Goal: Task Accomplishment & Management: Manage account settings

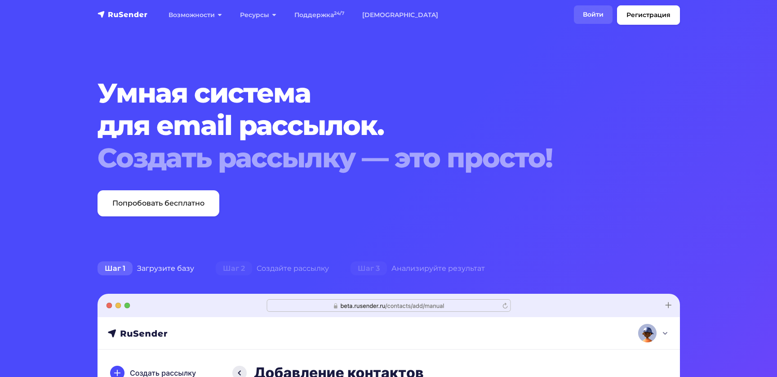
click at [599, 16] on link "Войти" at bounding box center [593, 14] width 39 height 18
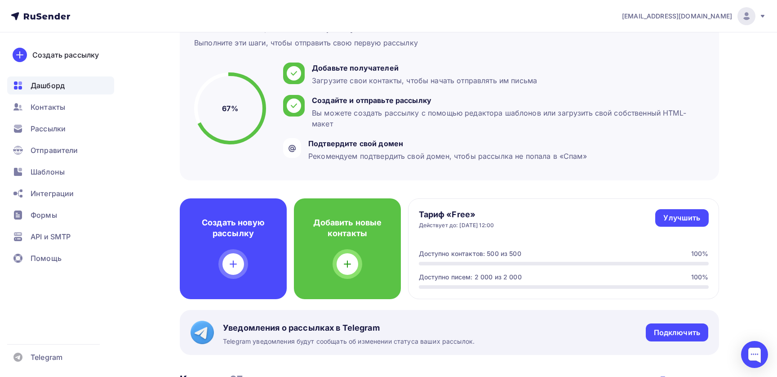
scroll to position [164, 0]
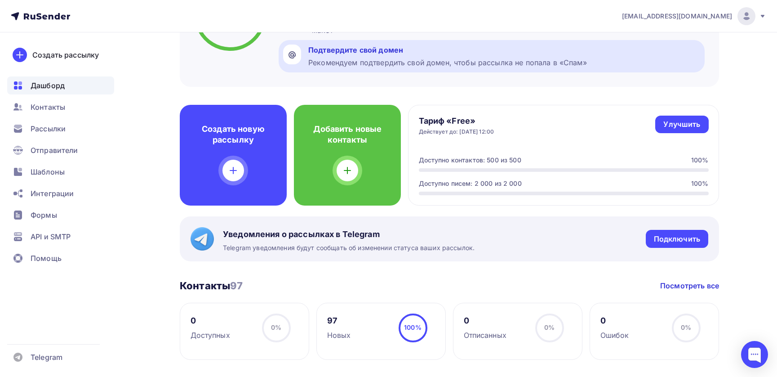
click at [359, 49] on div "Подтвердите свой домен" at bounding box center [447, 49] width 279 height 11
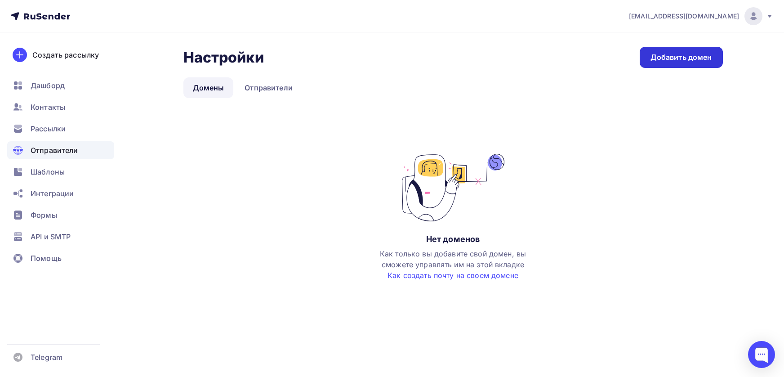
click at [665, 59] on div "Добавить домен" at bounding box center [681, 57] width 62 height 10
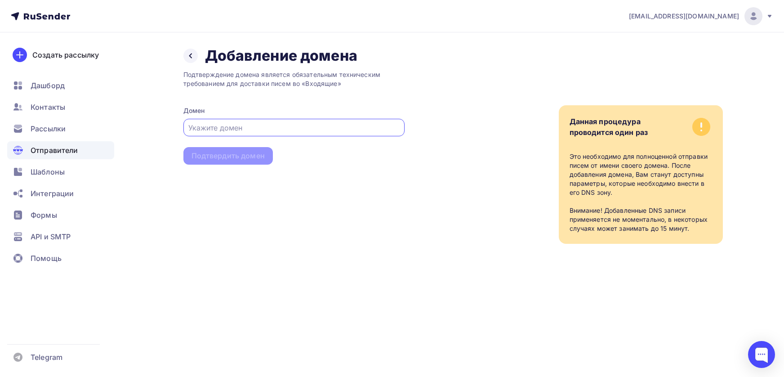
click at [259, 125] on input "text" at bounding box center [293, 127] width 211 height 11
paste input "winasia.app"
type input "winasia.app"
click at [235, 155] on div "Подтвердить домен" at bounding box center [227, 156] width 73 height 10
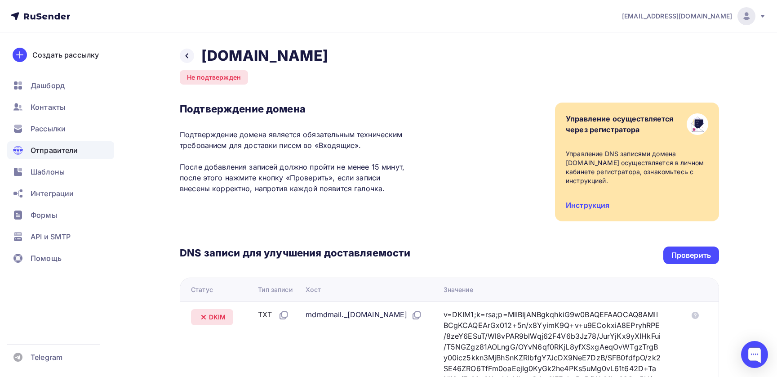
click at [761, 16] on icon at bounding box center [763, 16] width 4 height 3
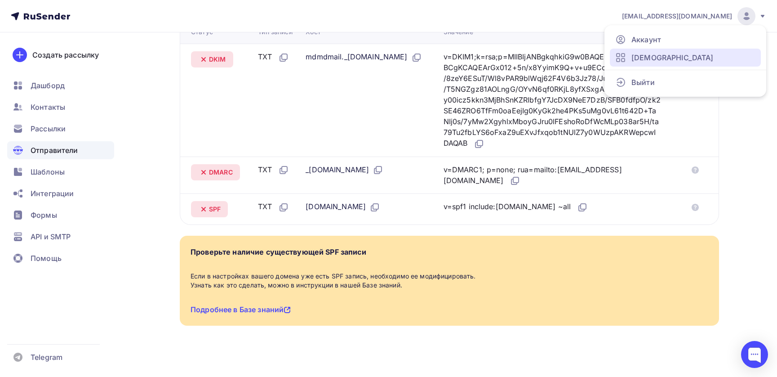
scroll to position [256, 0]
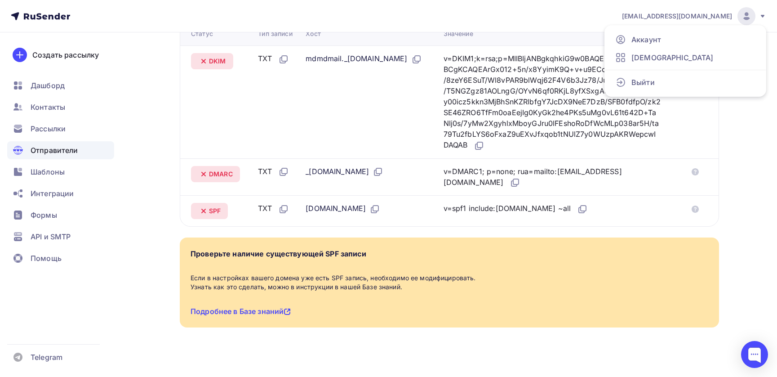
click at [748, 145] on div "Назад winasia.app Не подтвержден Подтверждение домена Подтверждение домена явля…" at bounding box center [388, 81] width 736 height 608
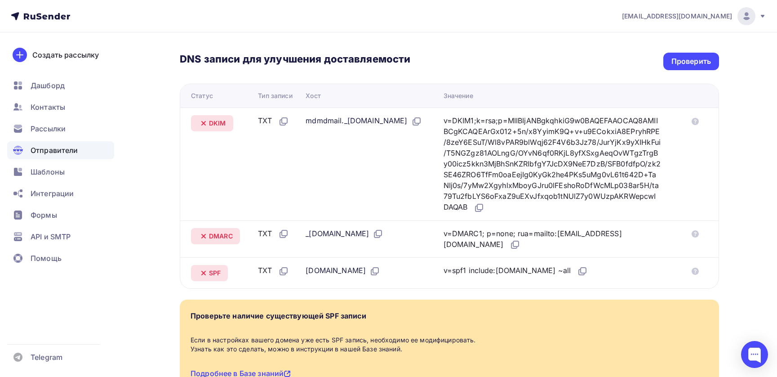
scroll to position [195, 0]
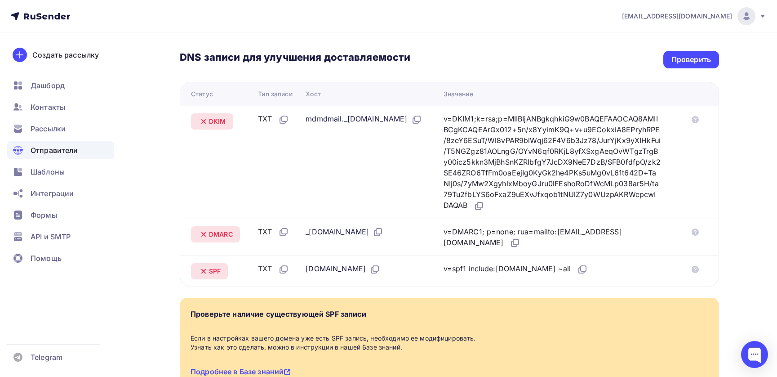
click at [189, 94] on th "Статус" at bounding box center [217, 93] width 74 height 23
drag, startPoint x: 192, startPoint y: 93, endPoint x: 604, endPoint y: 271, distance: 448.6
click at [604, 271] on table "Статус Тип записи Хост Значение DKIM TXT mdmdmail._domainkey.winasia.app v=DKIM…" at bounding box center [449, 184] width 539 height 205
copy table "Статус Тип записи Хост Значение DKIM TXT mdmdmail._domainkey.winasia.app v=DKIM…"
click at [381, 289] on div "Назад winasia.app Не подтвержден Подтверждение домена Подтверждение домена явля…" at bounding box center [449, 130] width 539 height 558
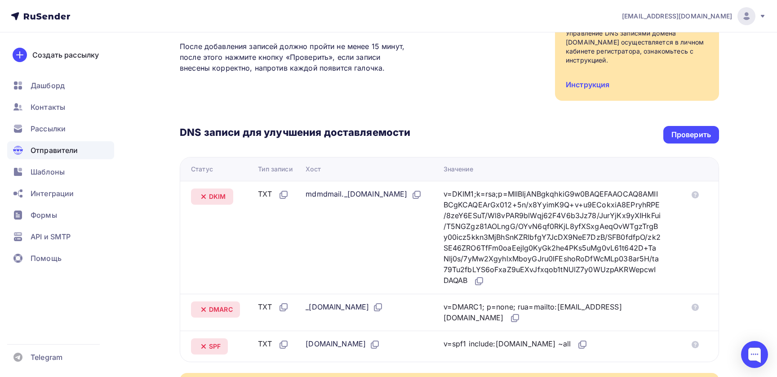
scroll to position [2, 0]
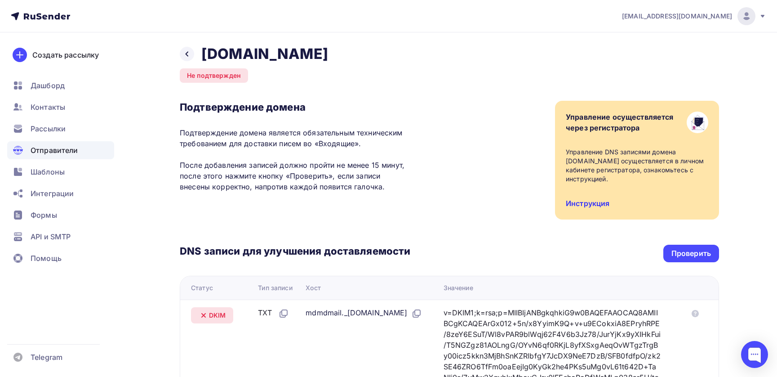
click at [584, 205] on link "Инструкция" at bounding box center [588, 203] width 44 height 9
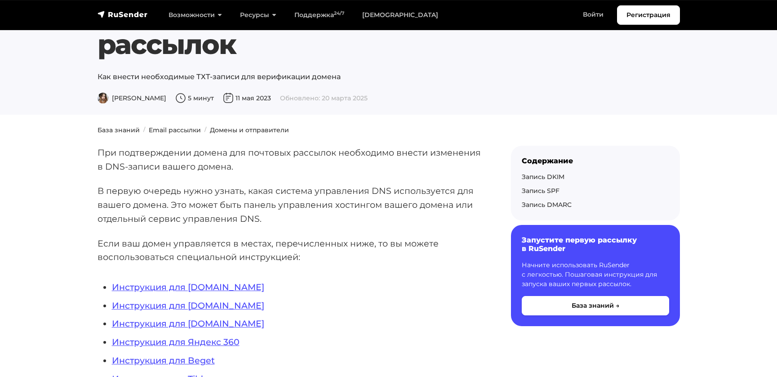
scroll to position [161, 0]
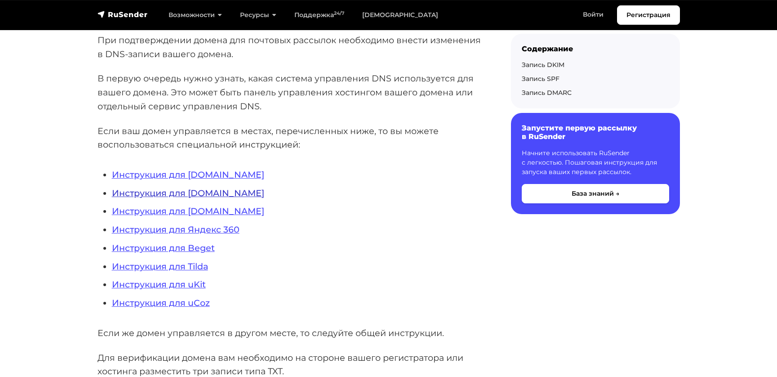
click at [196, 194] on link "Инструкция для [DOMAIN_NAME]" at bounding box center [188, 192] width 152 height 11
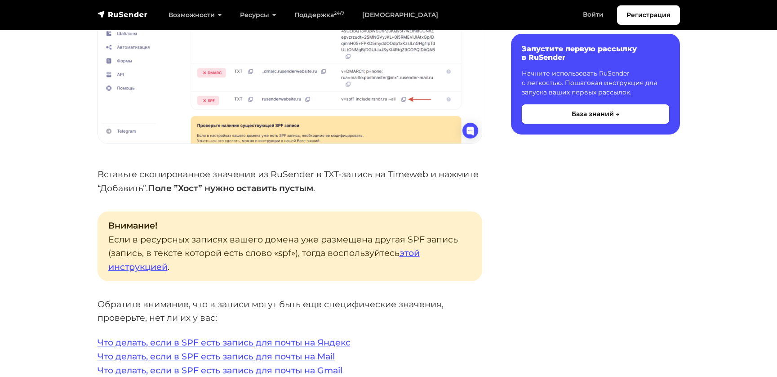
scroll to position [1420, 0]
